Goal: Obtain resource: Obtain resource

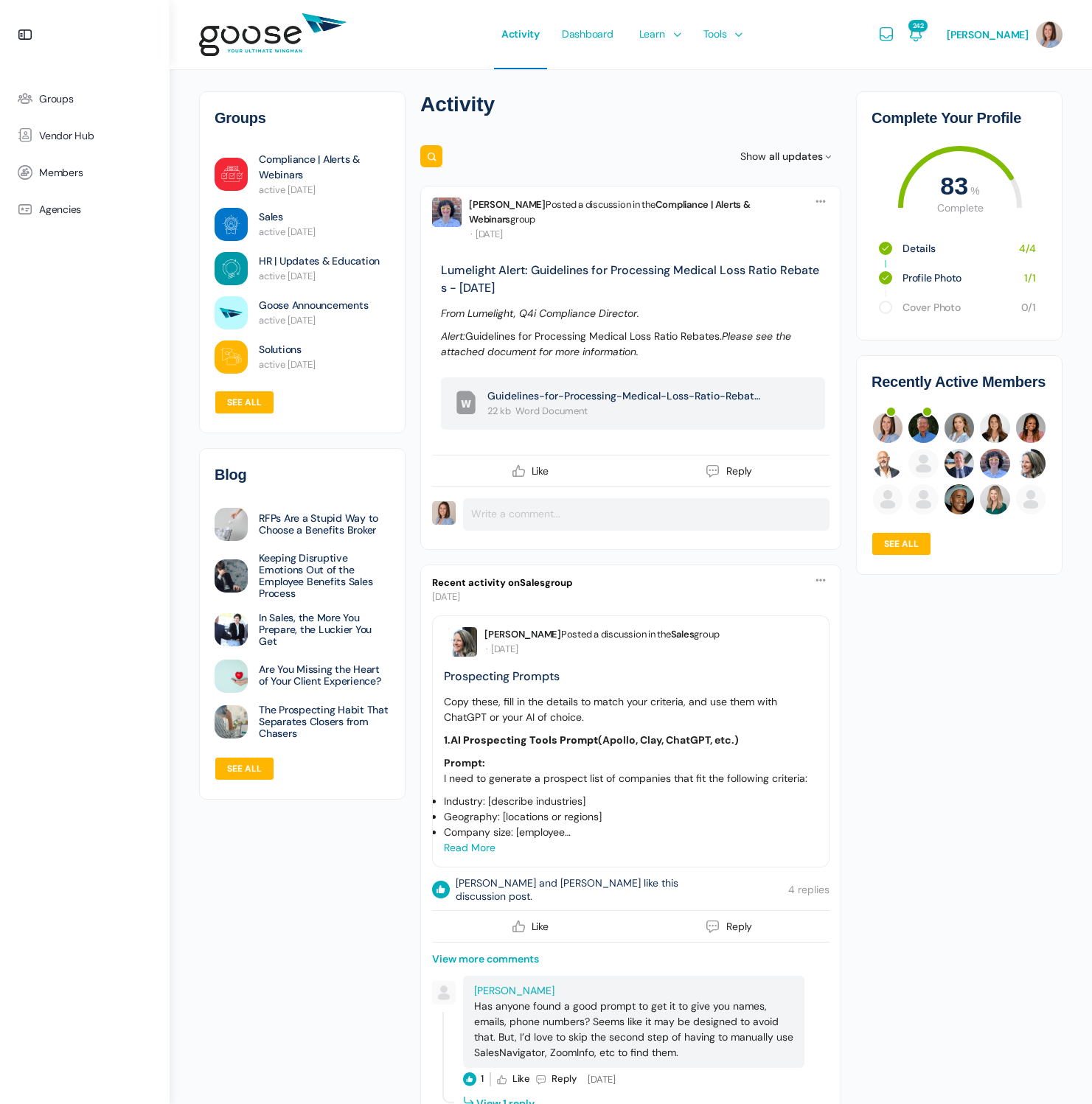
click at [665, 31] on e-page-transition at bounding box center [546, 552] width 1092 height 1104
click at [320, 567] on link "Keeping Disruptive Emotions Out of the Employee Benefits Sales Process" at bounding box center [325, 575] width 131 height 47
click at [657, 38] on span "Learn" at bounding box center [652, 34] width 25 height 69
click at [728, 97] on span "Resource Library" at bounding box center [744, 101] width 77 height 13
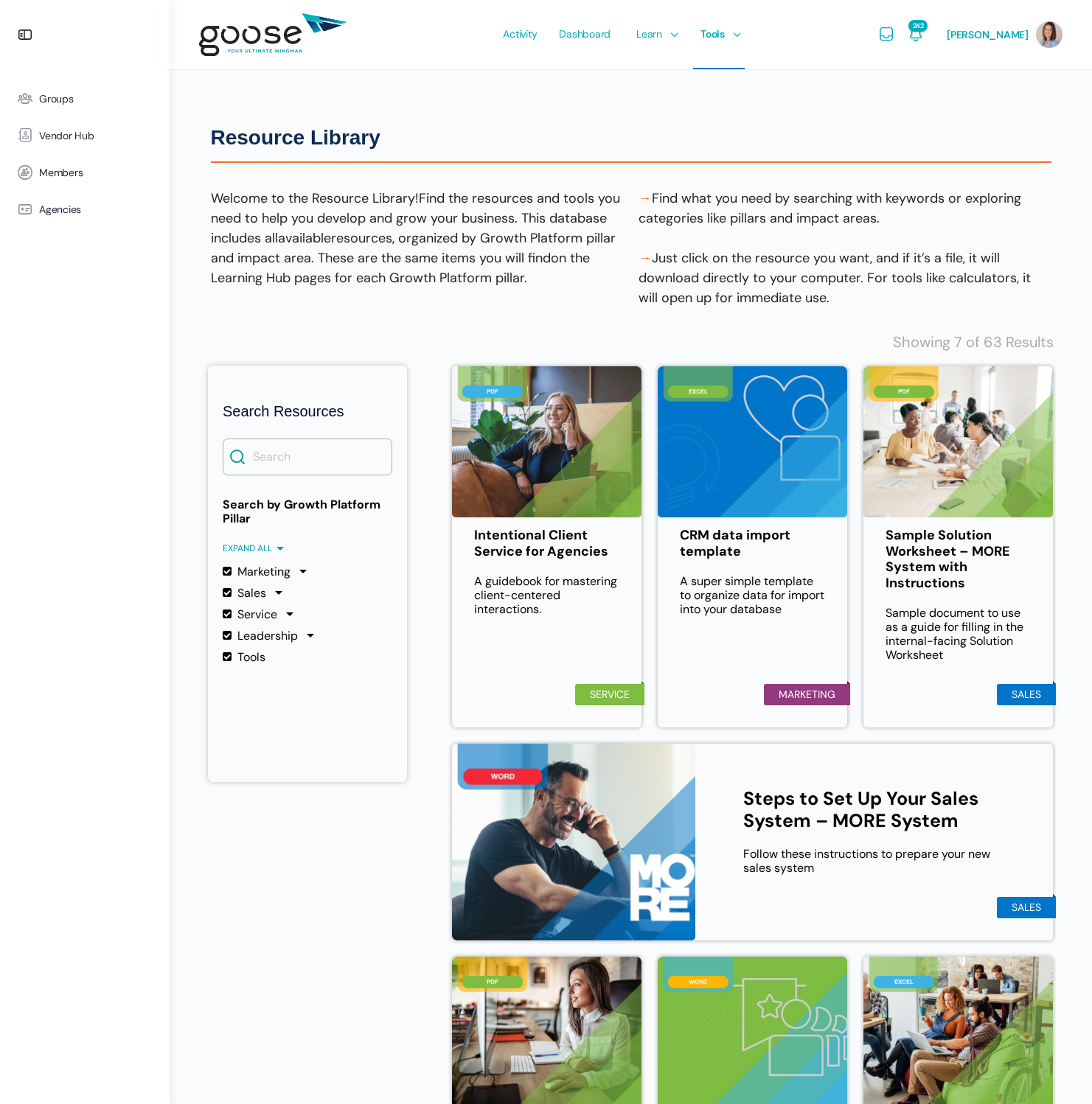
click at [315, 458] on body "Groups Vendor Hub Members Agencies Activity Dashboard Learn Courses Map Your Gr…" at bounding box center [546, 688] width 1092 height 1377
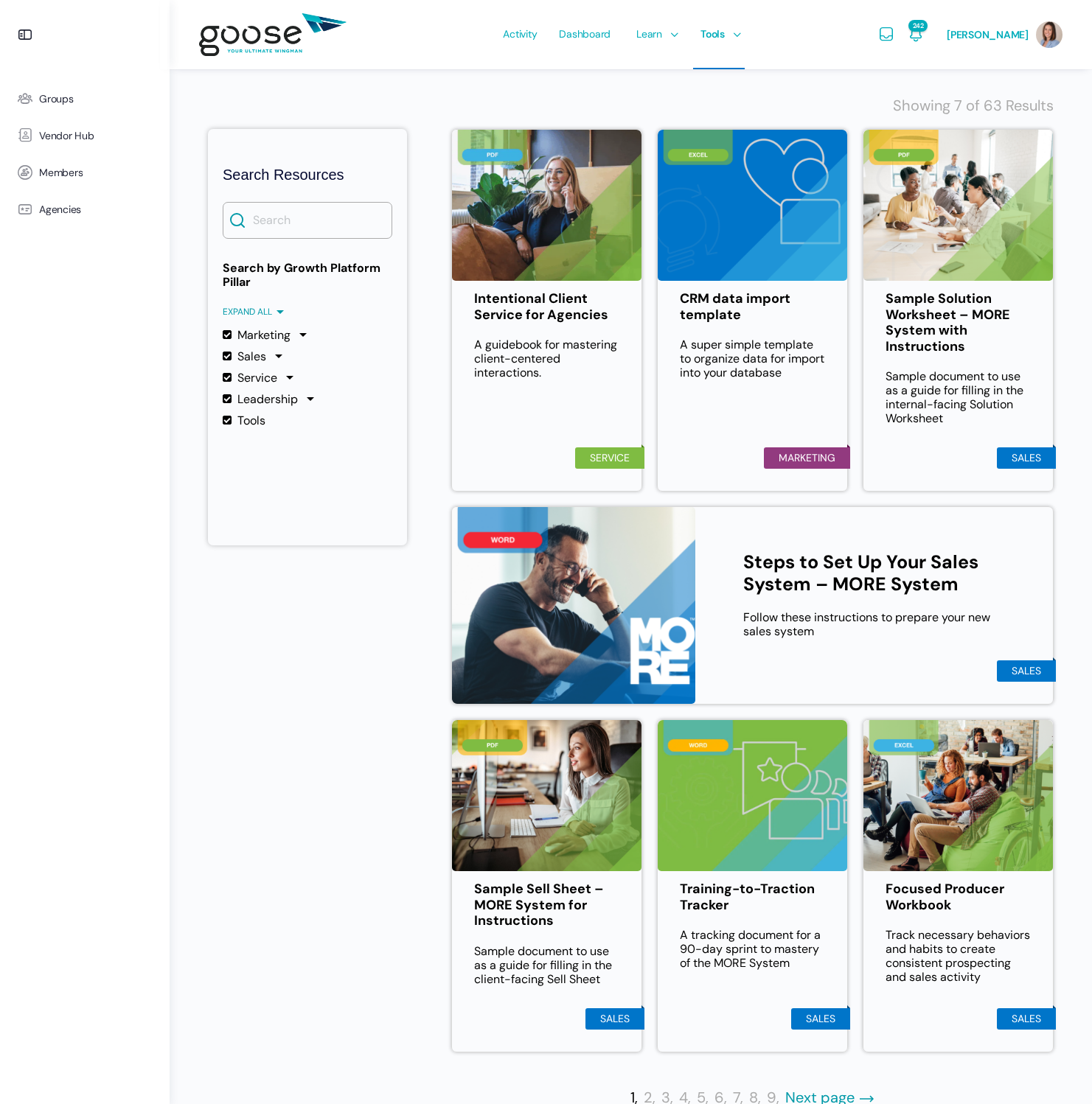
scroll to position [273, 0]
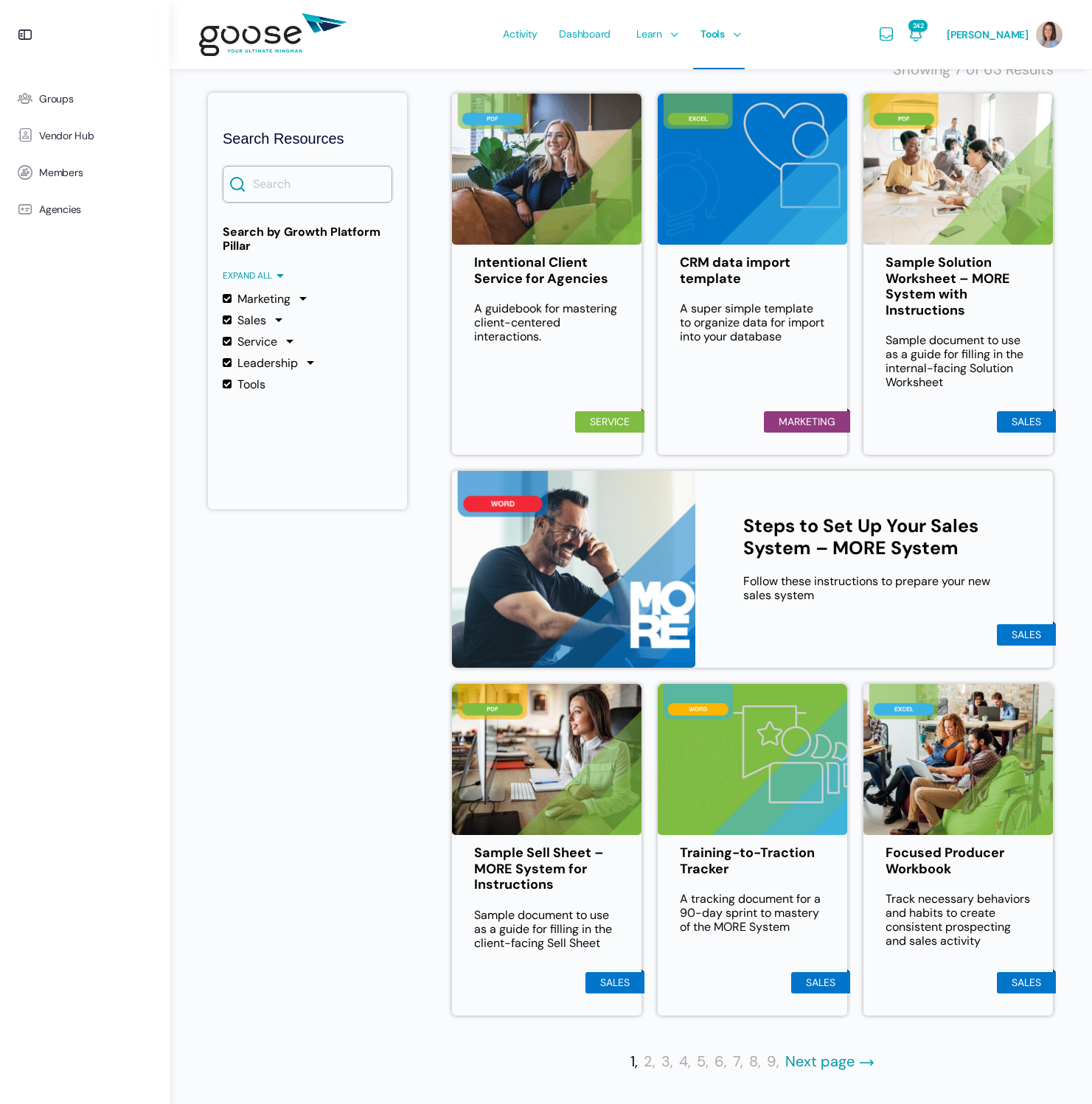
click at [304, 178] on input "Search" at bounding box center [307, 184] width 170 height 37
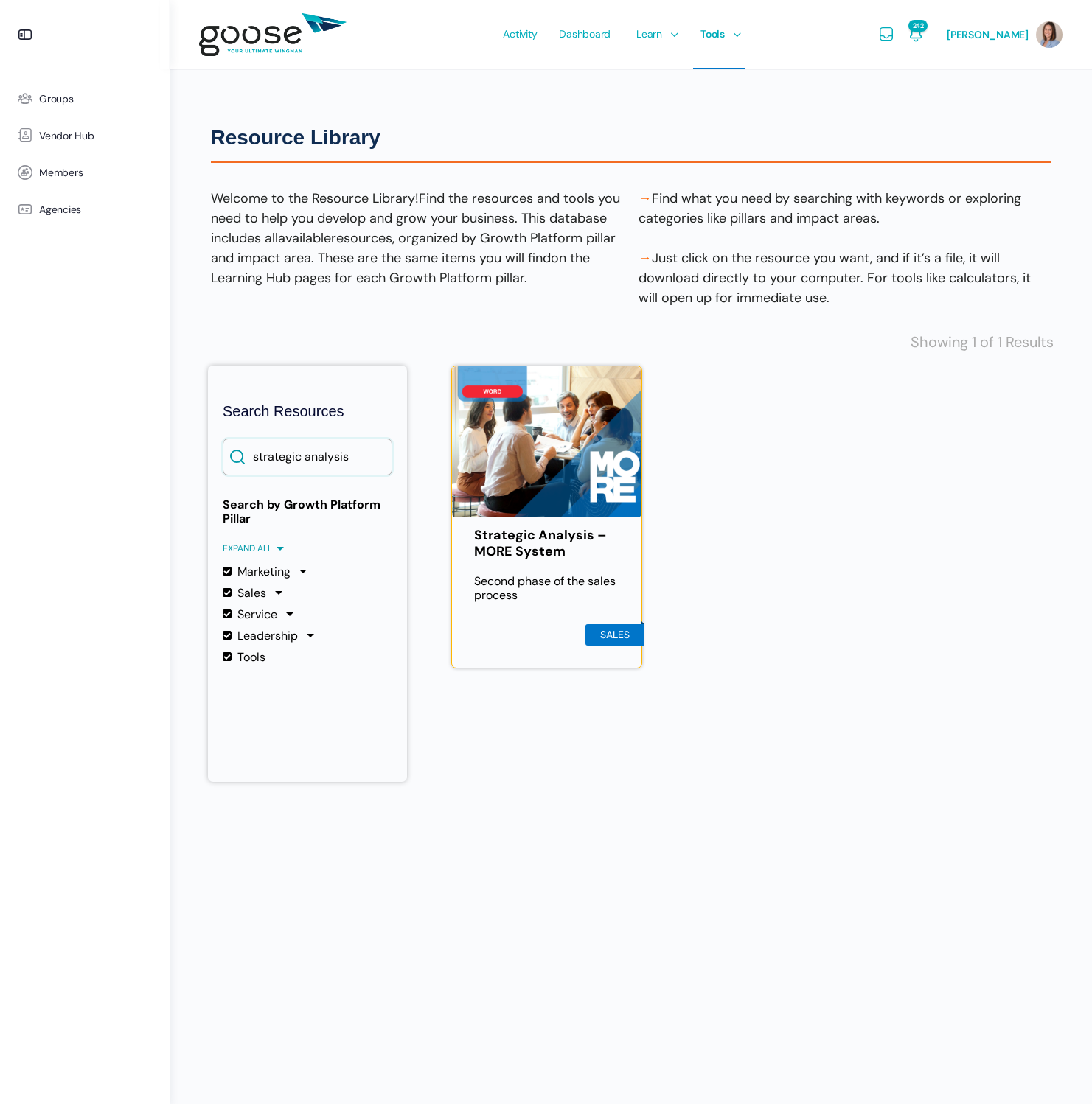
scroll to position [0, 0]
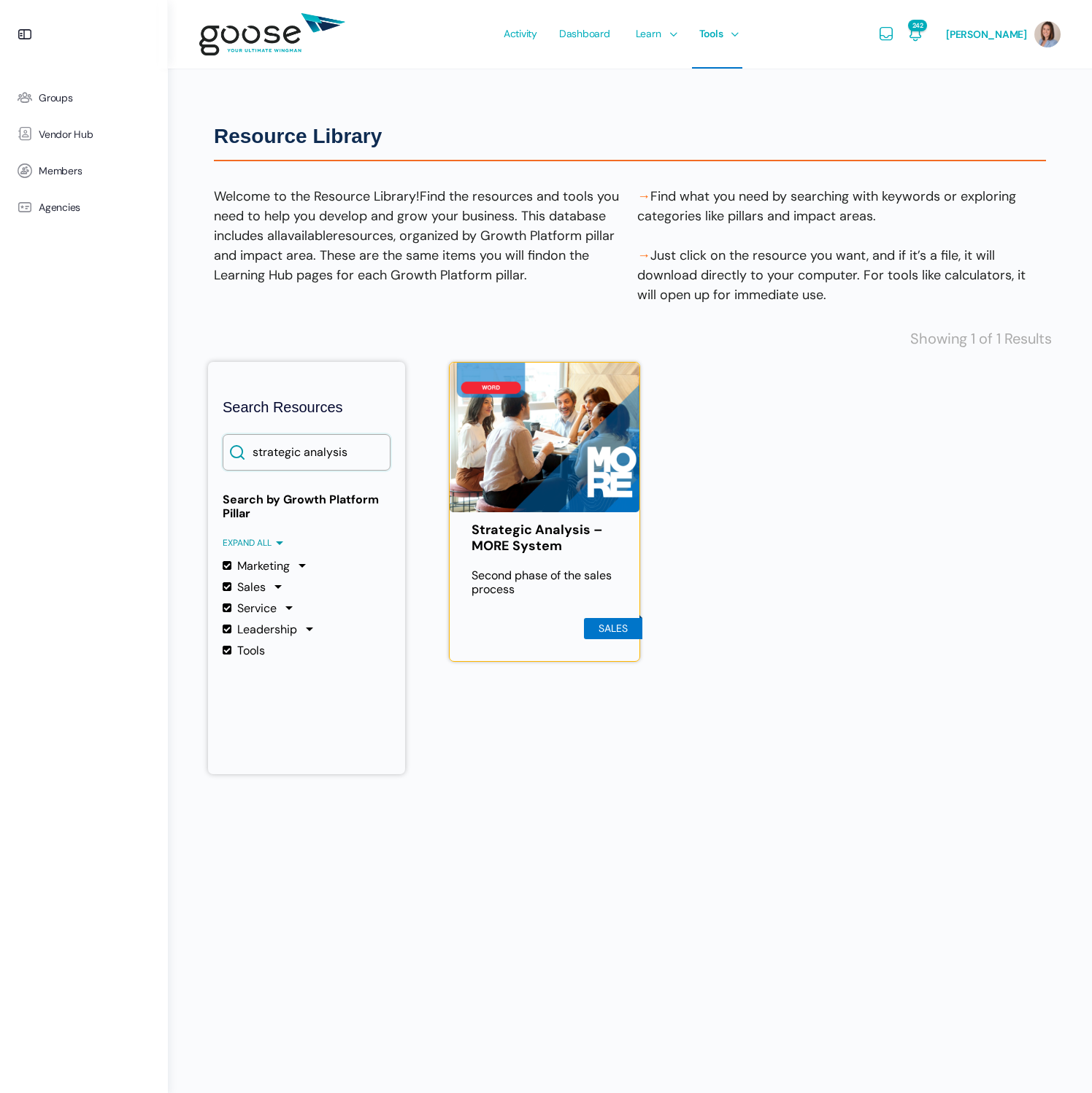
click at [354, 452] on input "strategic analysis" at bounding box center [306, 452] width 168 height 36
click at [229, 562] on label "Marketing" at bounding box center [256, 565] width 67 height 14
click at [0, 0] on input "Marketing" at bounding box center [0, 0] width 0 height 0
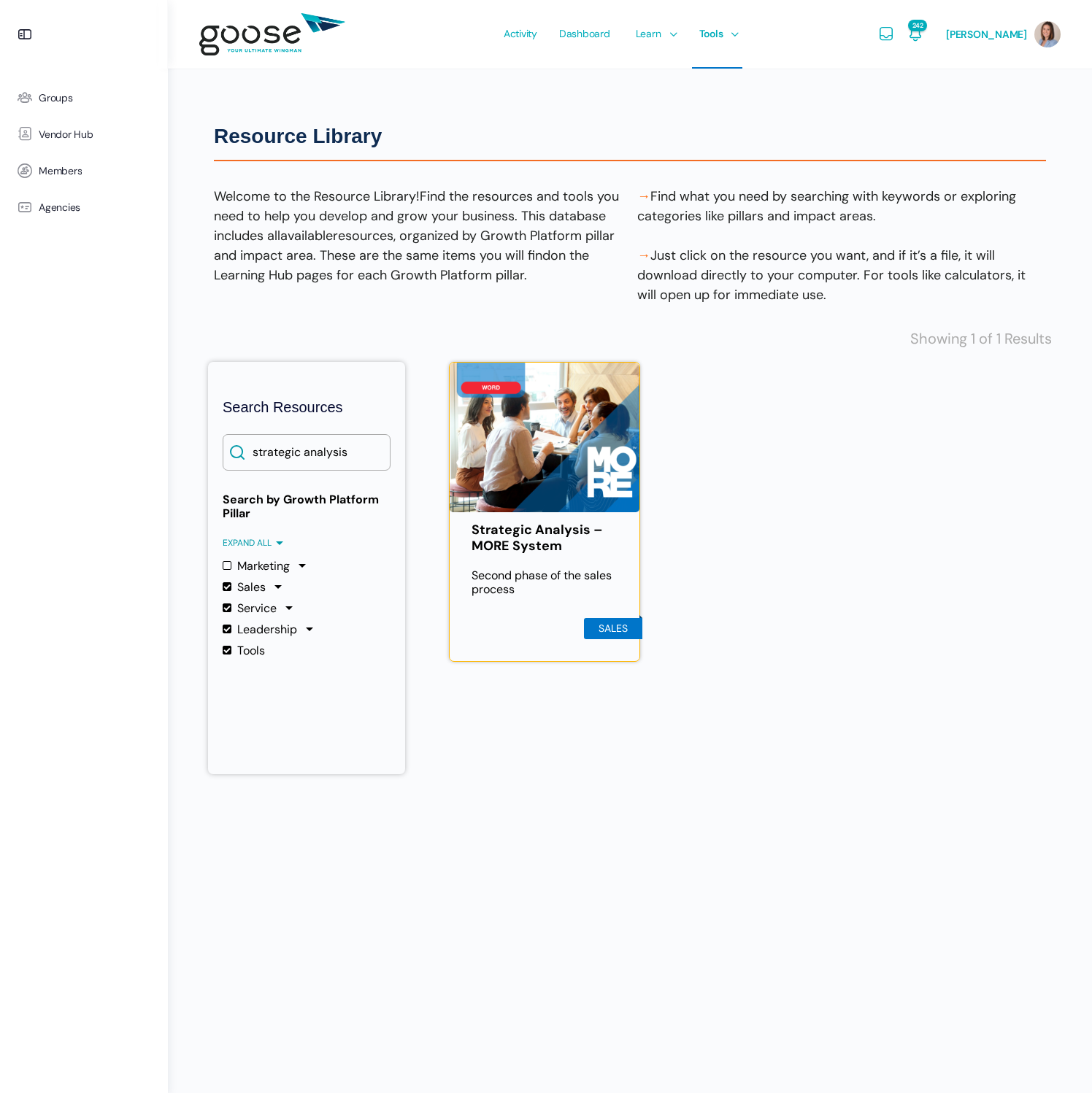
click at [224, 607] on label "Service" at bounding box center [249, 608] width 54 height 14
click at [0, 0] on input "Service" at bounding box center [0, 0] width 0 height 0
click at [225, 626] on label "Leadership" at bounding box center [259, 629] width 74 height 14
click at [0, 0] on input "Leadership" at bounding box center [0, 0] width 0 height 0
click at [225, 654] on label "Tools" at bounding box center [243, 651] width 43 height 14
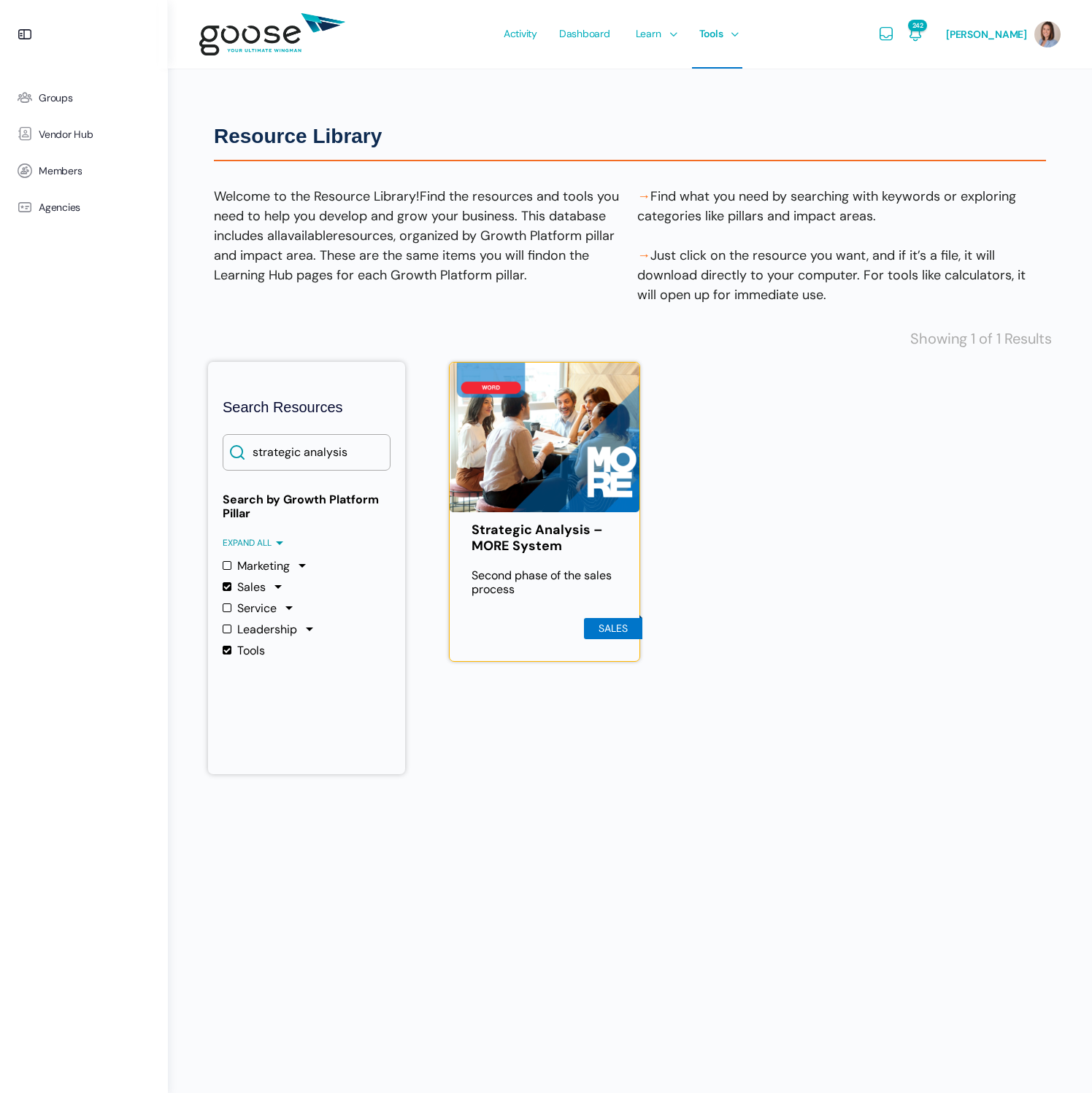
click at [0, 0] on input "Tools" at bounding box center [0, 0] width 0 height 0
click at [302, 460] on input "strategic analysis" at bounding box center [306, 452] width 168 height 36
click at [302, 460] on div "Search Resources Search strategic analysis Search by Growth Platform Pillar Exp…" at bounding box center [630, 563] width 844 height 467
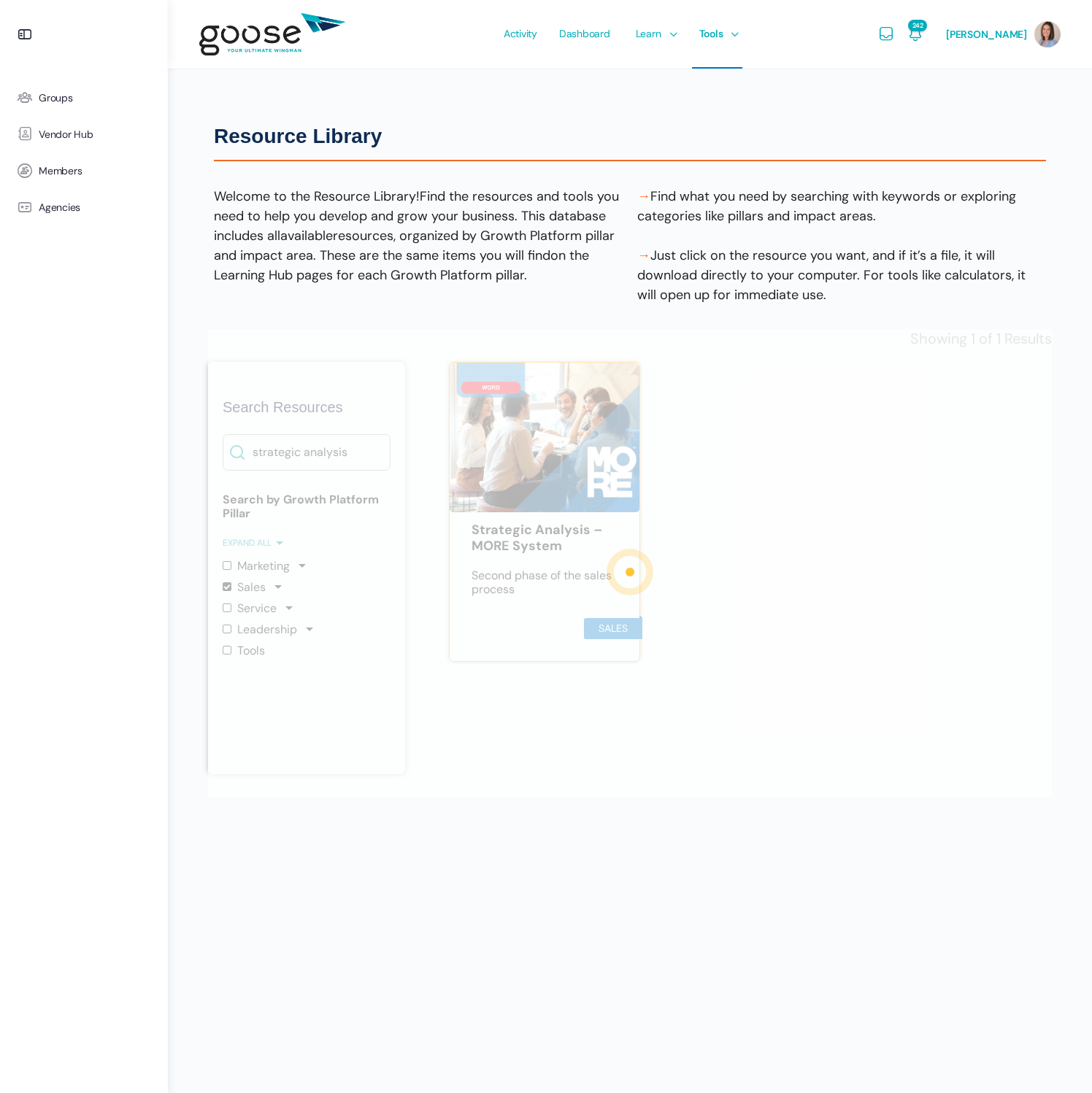
click at [302, 460] on div at bounding box center [630, 563] width 844 height 467
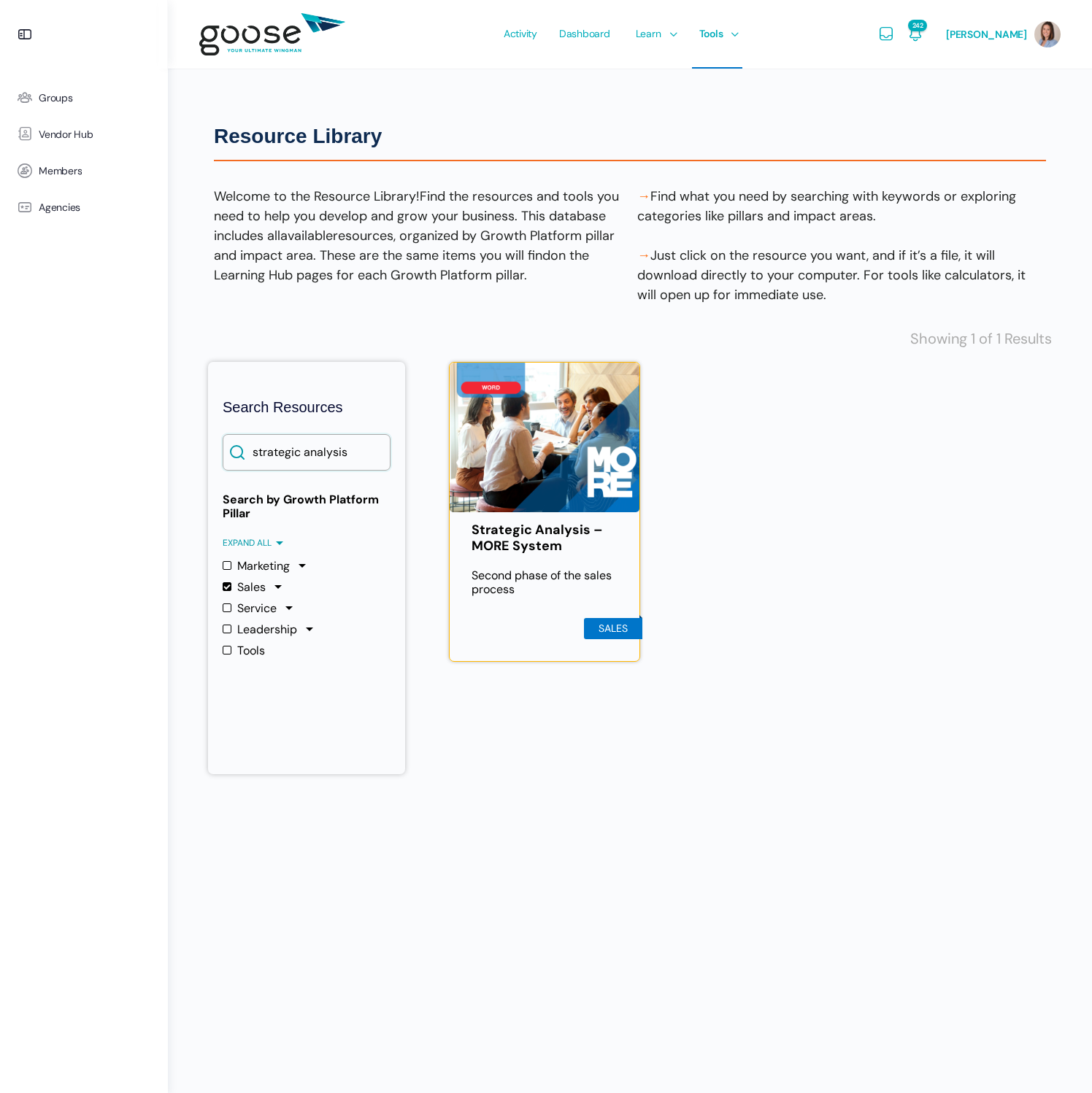
click at [302, 459] on input "strategic analysis" at bounding box center [306, 452] width 168 height 36
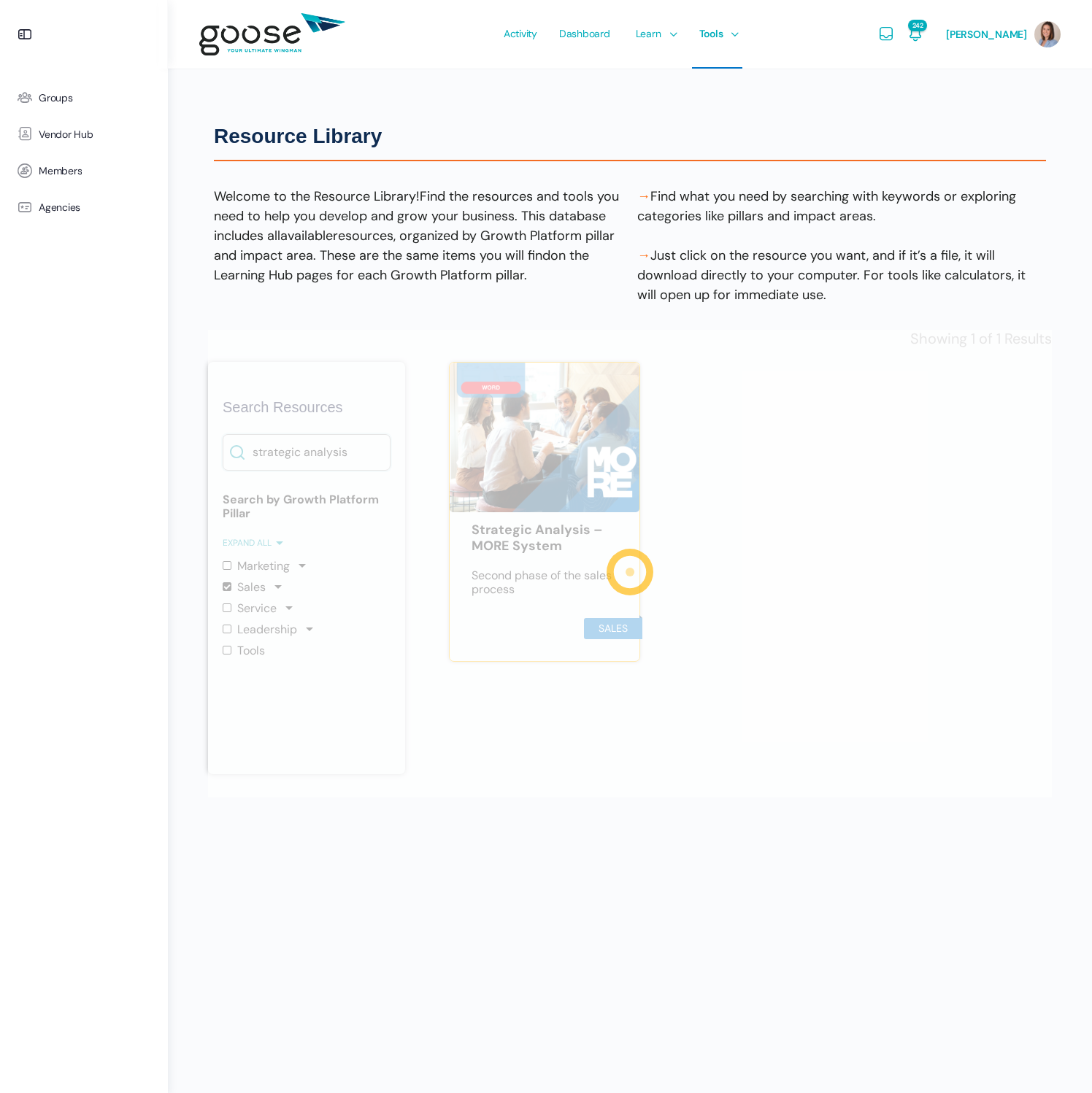
click at [302, 459] on div "Search Resources Search strategic analysis Search by Growth Platform Pillar Exp…" at bounding box center [630, 563] width 844 height 467
click at [302, 459] on div at bounding box center [630, 563] width 844 height 467
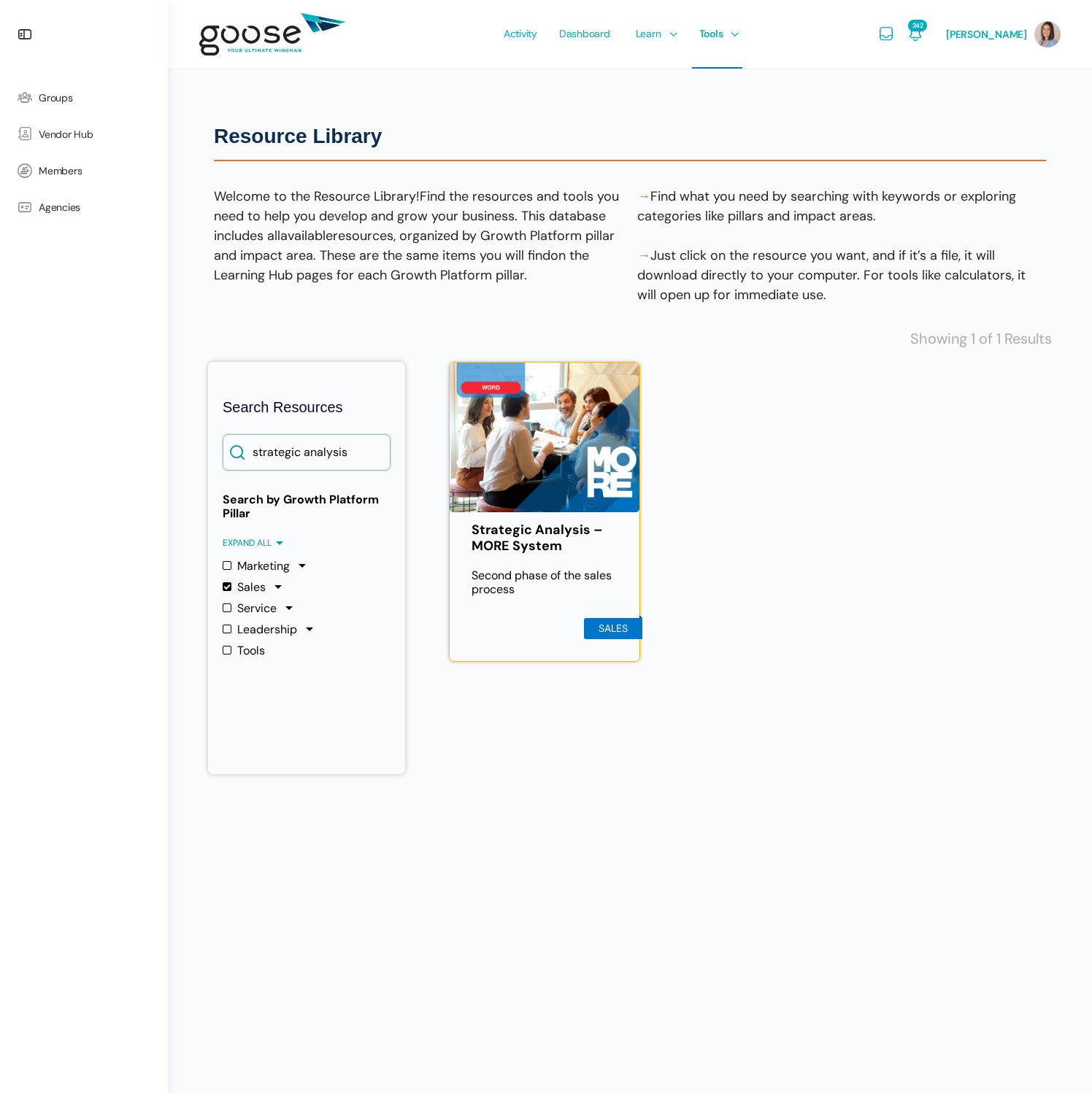
click at [358, 448] on input "strategic analysis" at bounding box center [306, 452] width 168 height 36
type input "s"
click at [428, 178] on div "Resource Library Welcome to the Resource Library! Find the resources and tools …" at bounding box center [629, 219] width 832 height 206
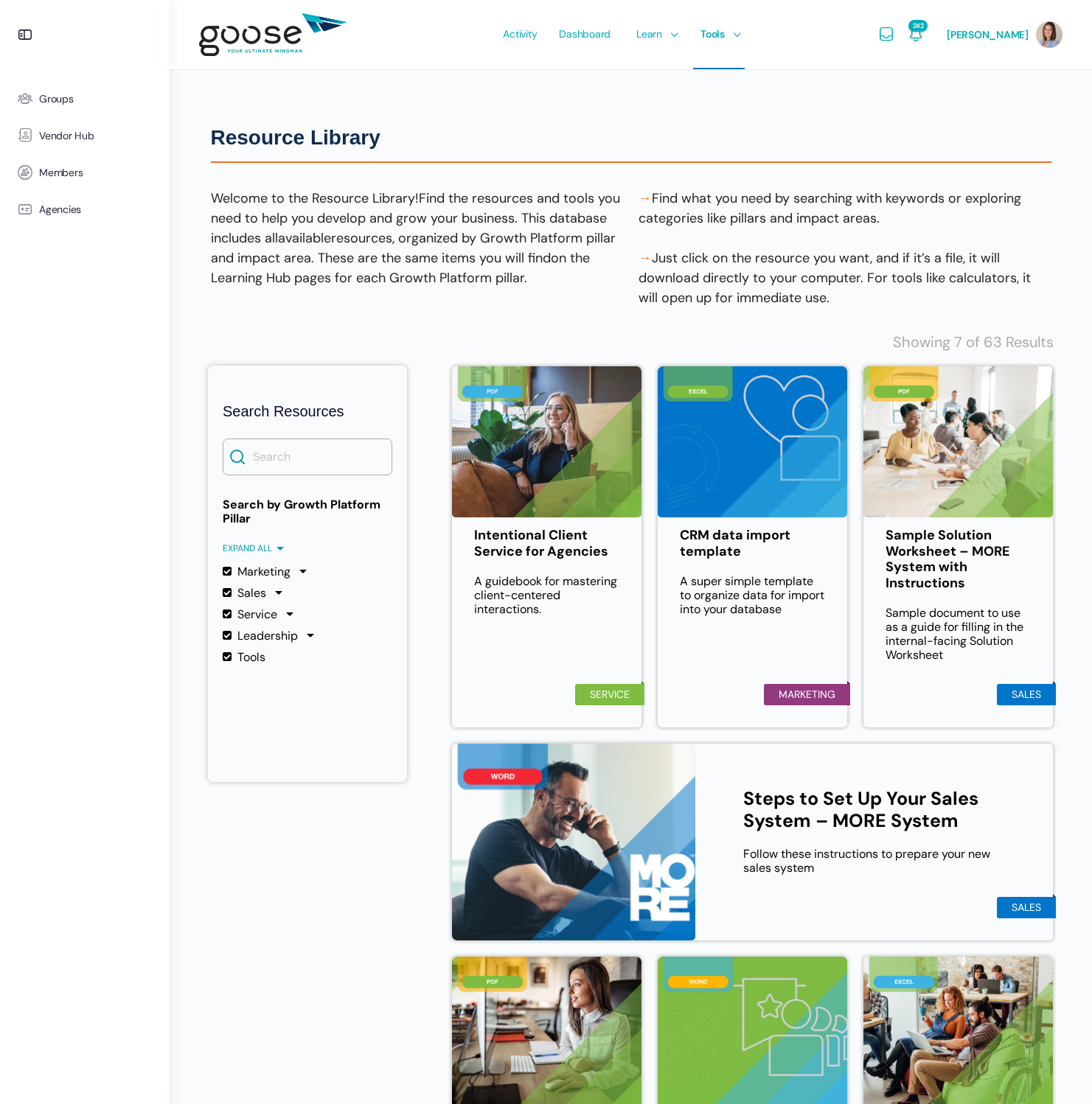
click at [228, 572] on label "Marketing" at bounding box center [256, 571] width 68 height 14
click at [0, 0] on input "Marketing" at bounding box center [0, 0] width 0 height 0
click at [225, 616] on label "Service" at bounding box center [250, 614] width 54 height 14
click at [0, 0] on input "Service" at bounding box center [0, 0] width 0 height 0
click at [228, 633] on label "Leadership" at bounding box center [260, 636] width 75 height 14
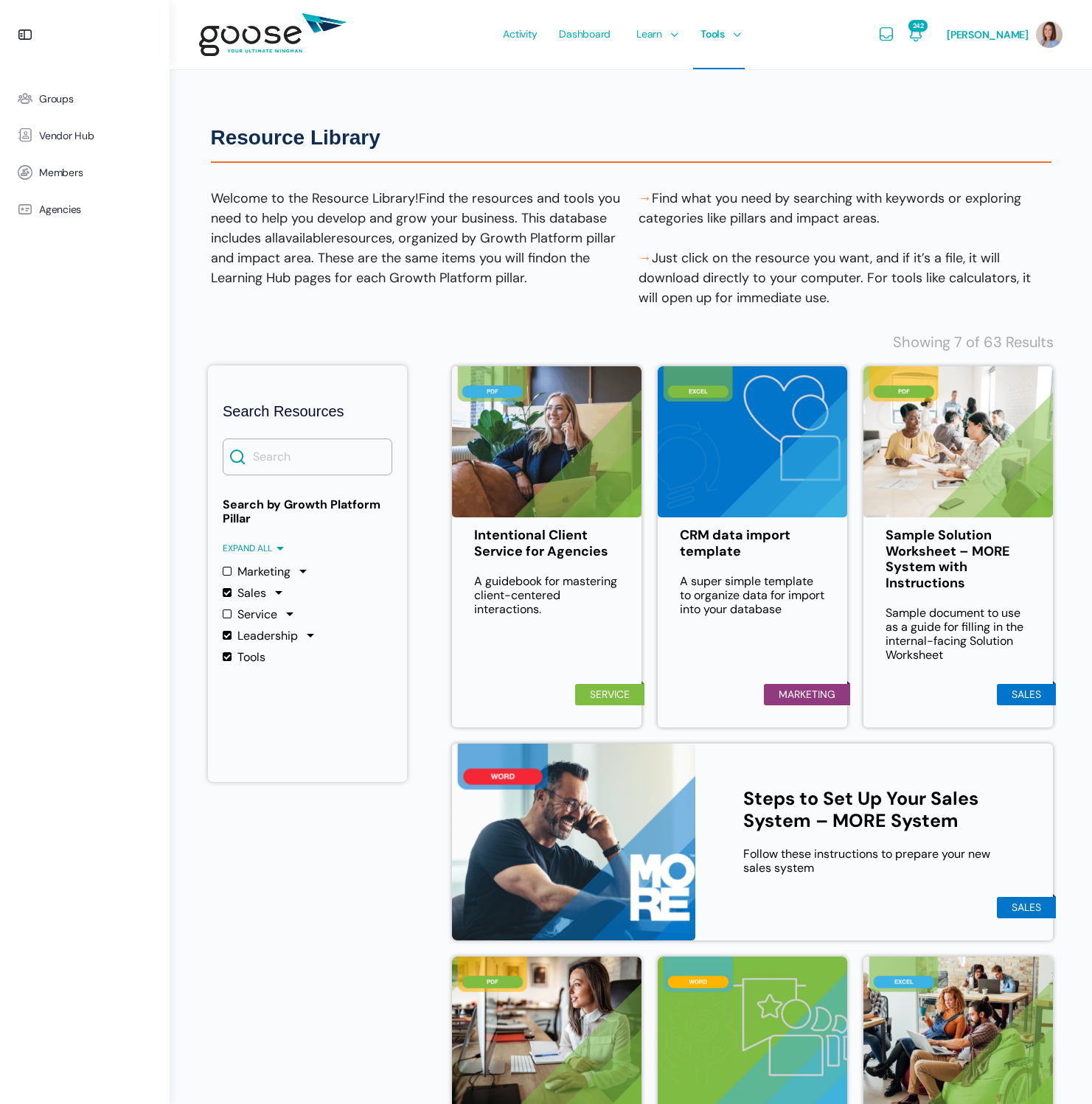
click at [0, 0] on input "Leadership" at bounding box center [0, 0] width 0 height 0
click at [228, 658] on label "Tools" at bounding box center [244, 657] width 43 height 14
click at [0, 0] on input "Tools" at bounding box center [0, 0] width 0 height 0
click at [232, 862] on div "Search Resources Search Search by Growth Platform Pillar Expand all Collapse al…" at bounding box center [630, 830] width 846 height 993
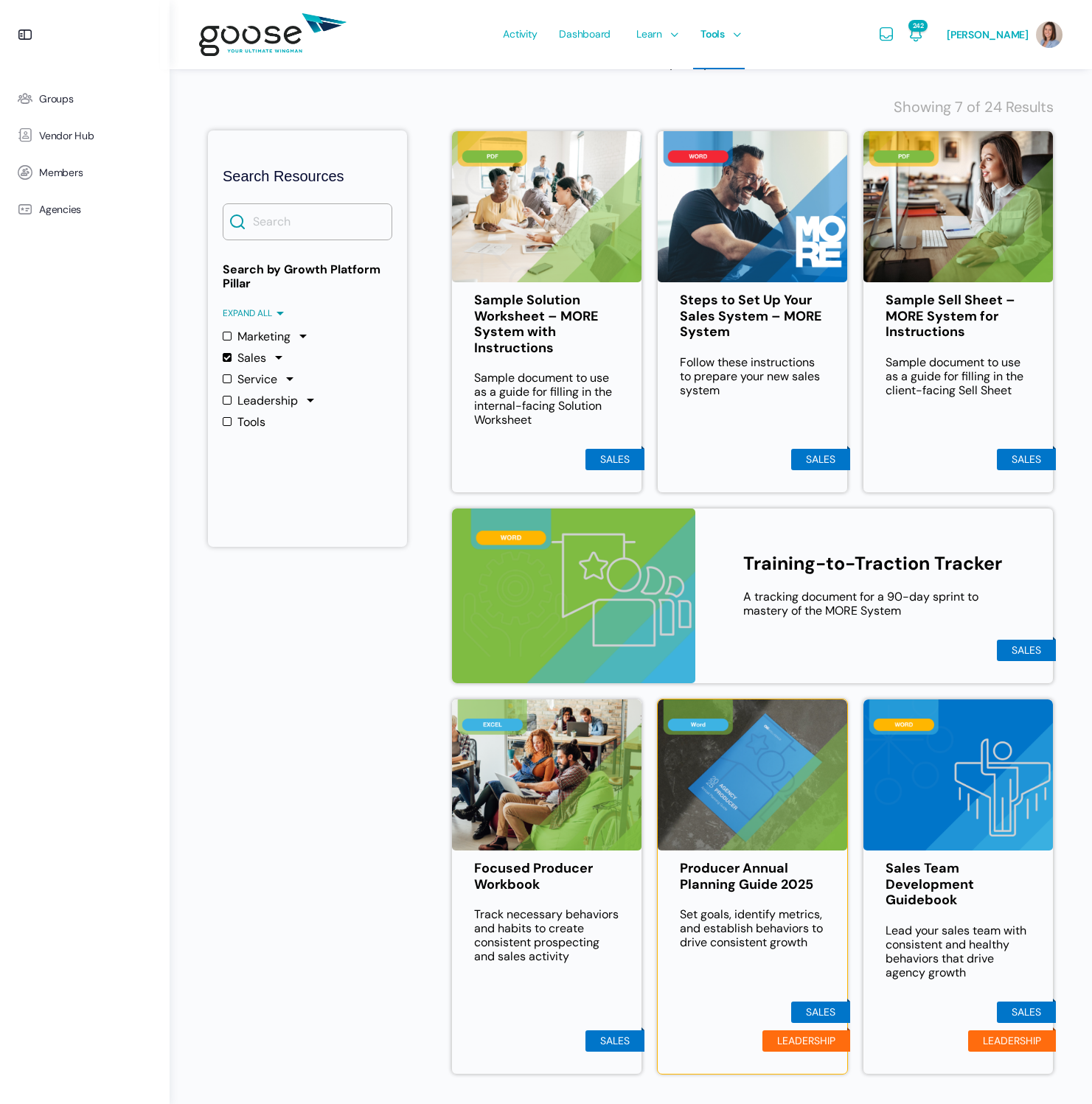
scroll to position [294, 0]
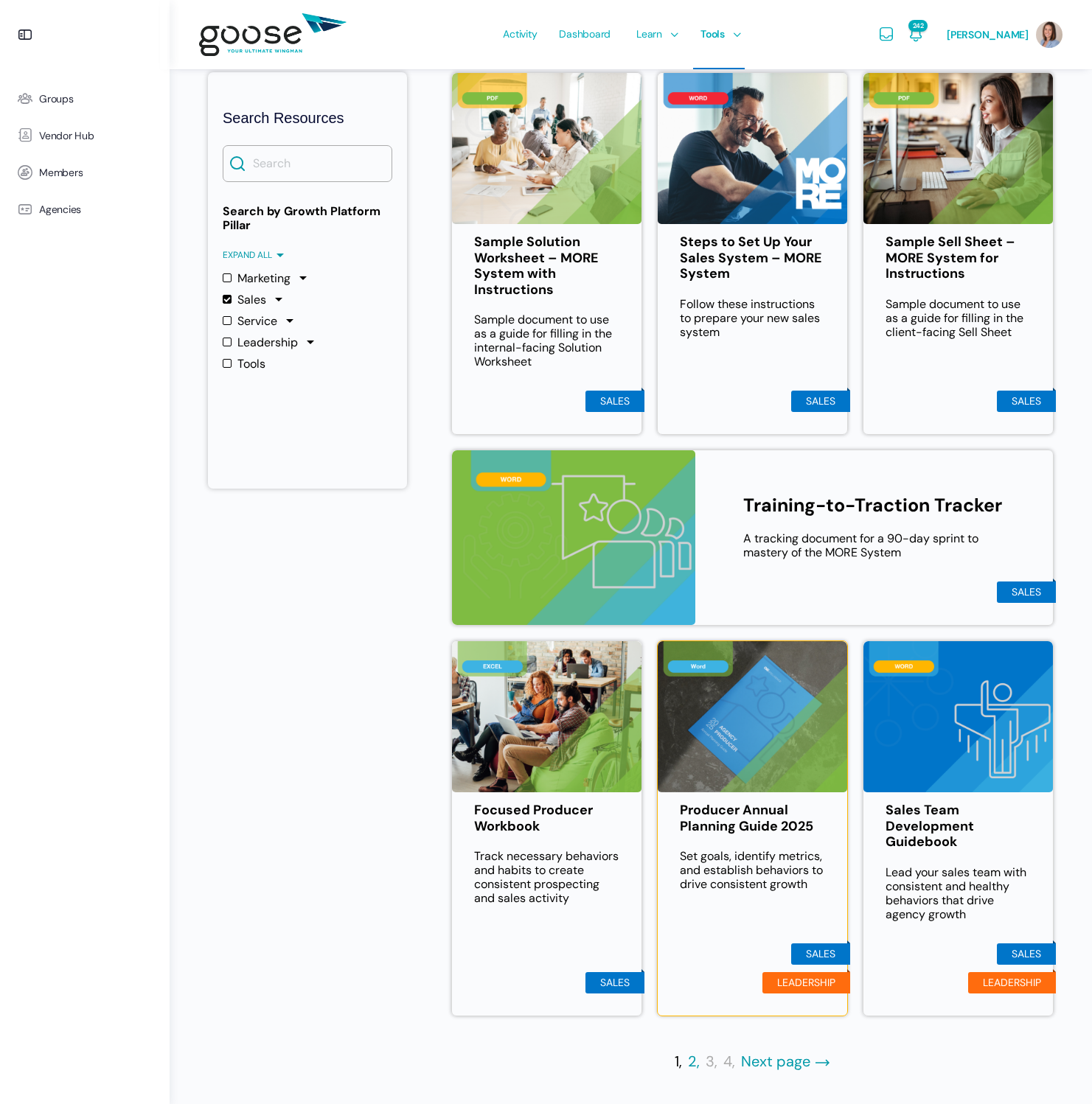
click at [692, 1066] on link "2," at bounding box center [694, 1062] width 12 height 18
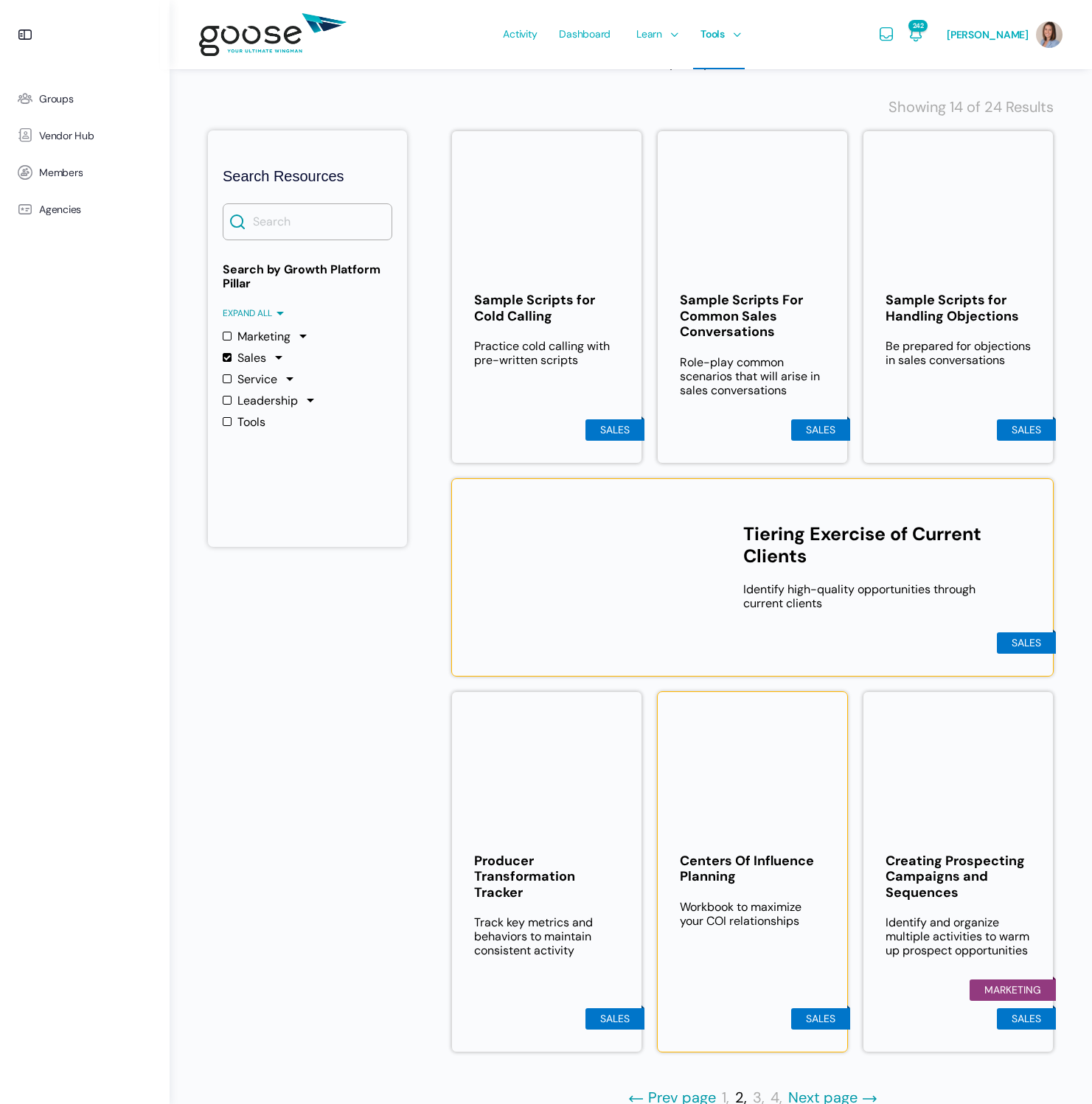
scroll to position [271, 0]
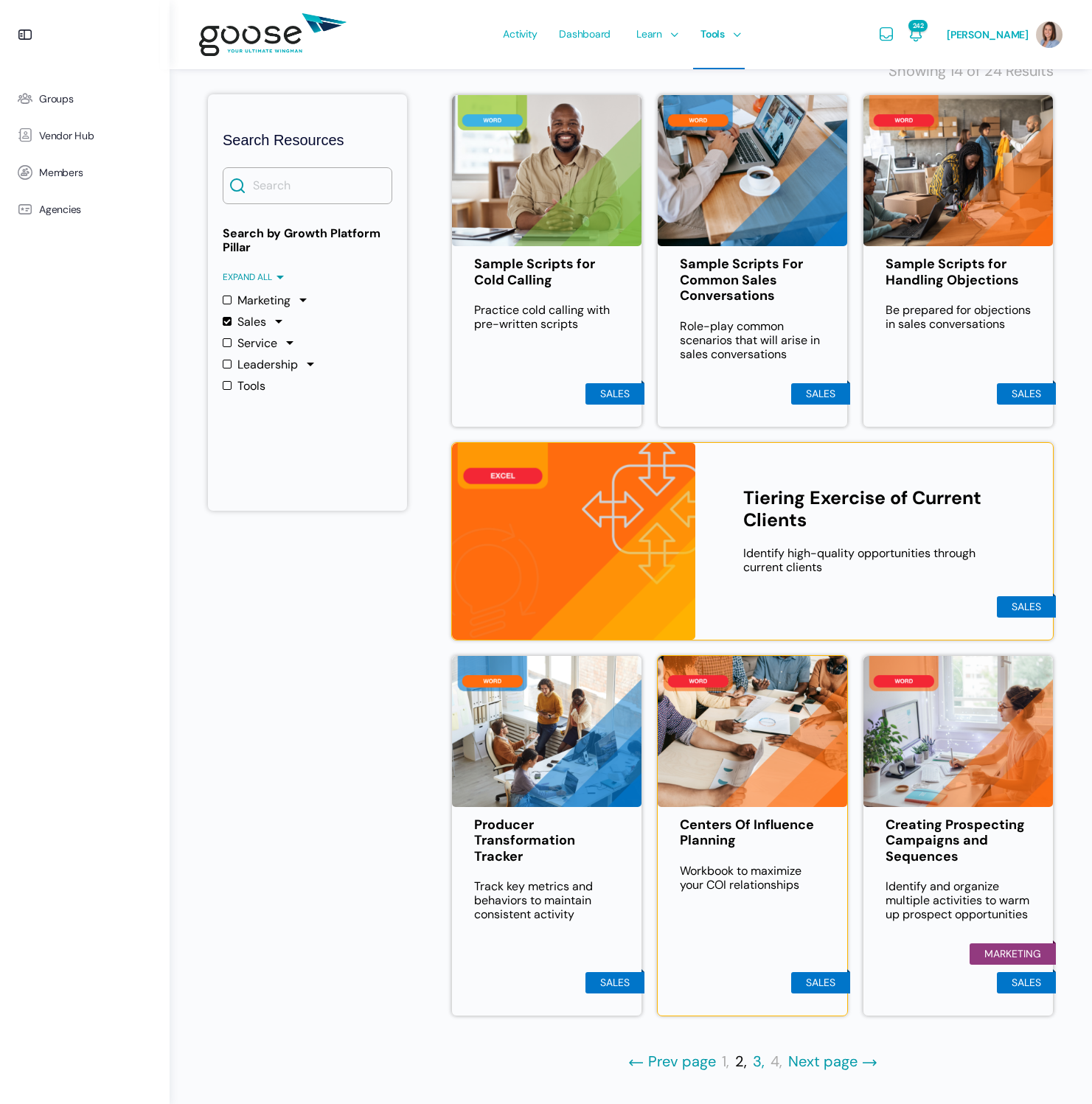
click at [758, 1065] on link "3," at bounding box center [759, 1062] width 12 height 18
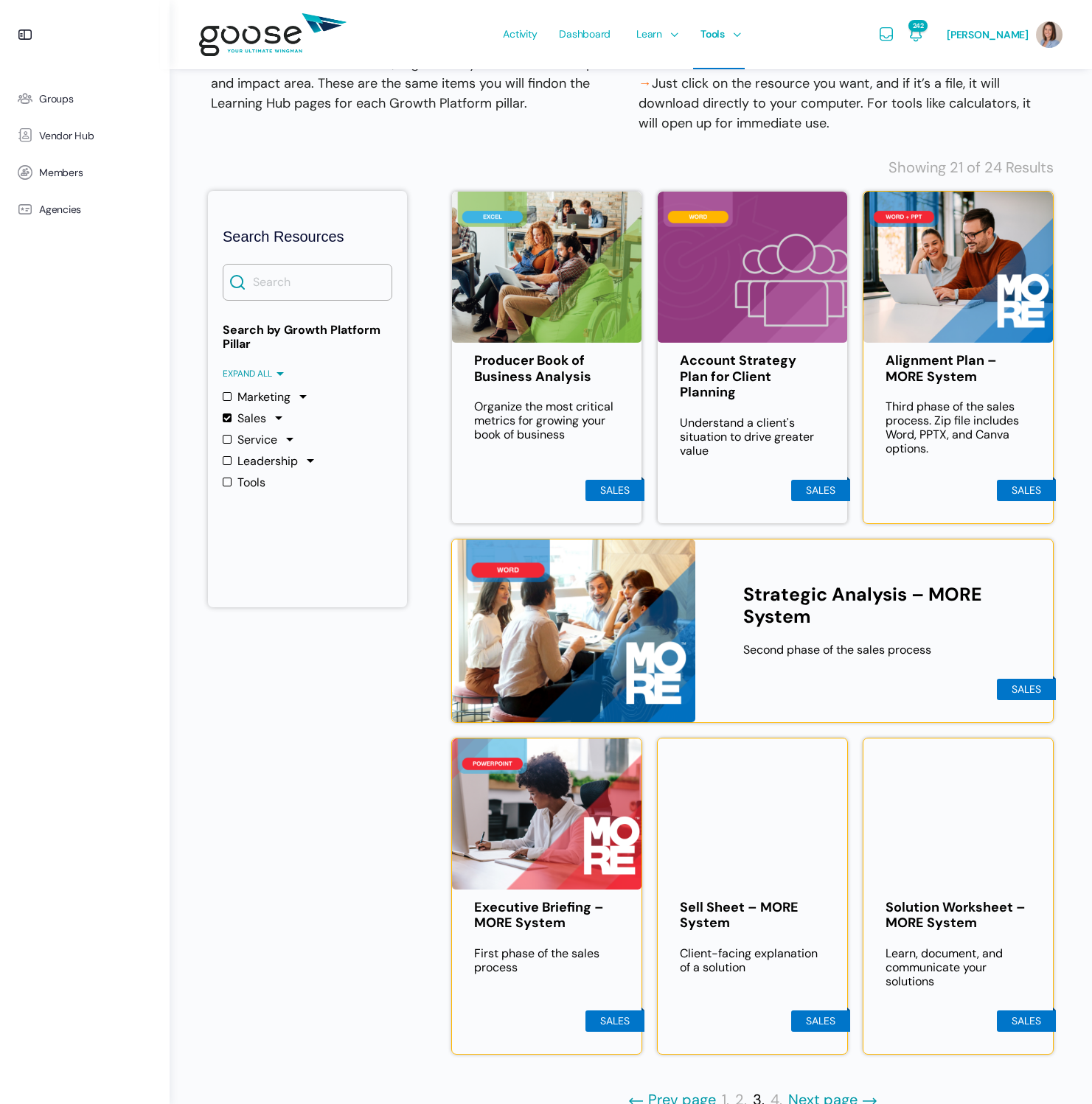
scroll to position [212, 0]
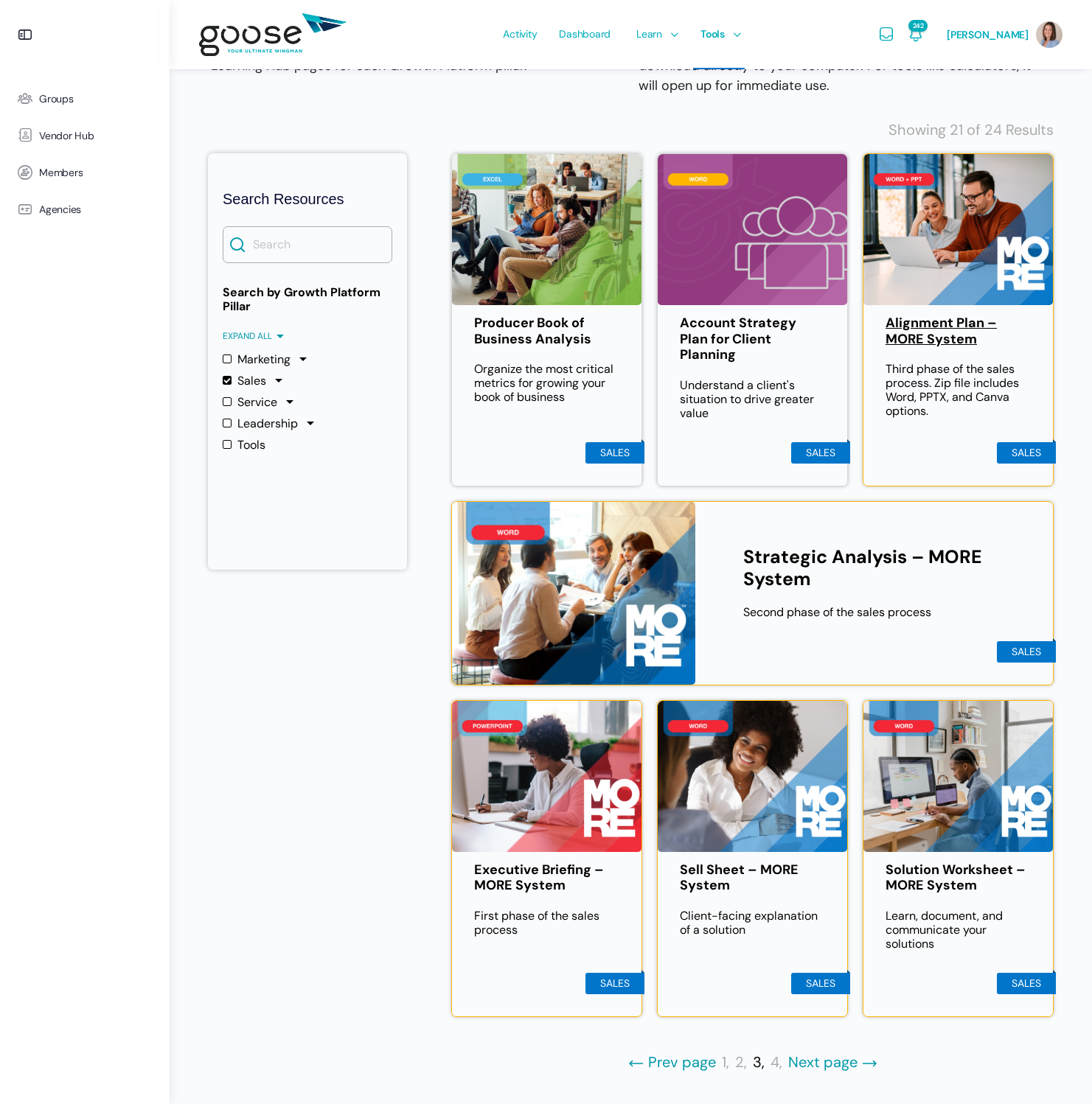
click at [935, 326] on link "Alignment Plan – MORE System" at bounding box center [958, 331] width 146 height 32
